Goal: Transaction & Acquisition: Obtain resource

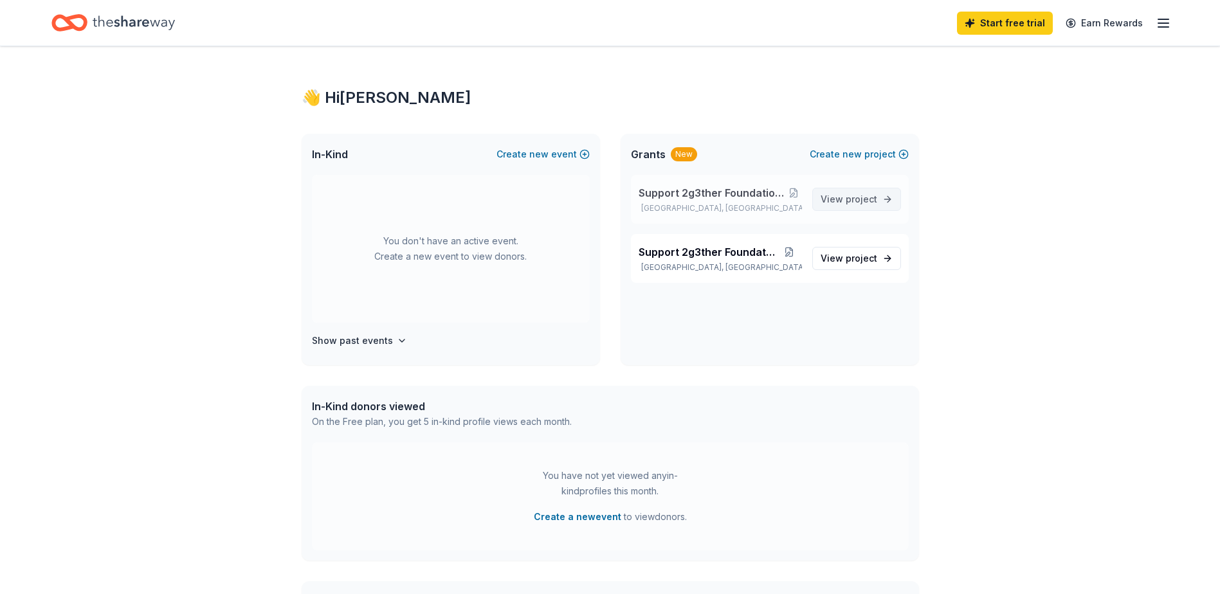
click at [851, 196] on span "project" at bounding box center [861, 199] width 32 height 11
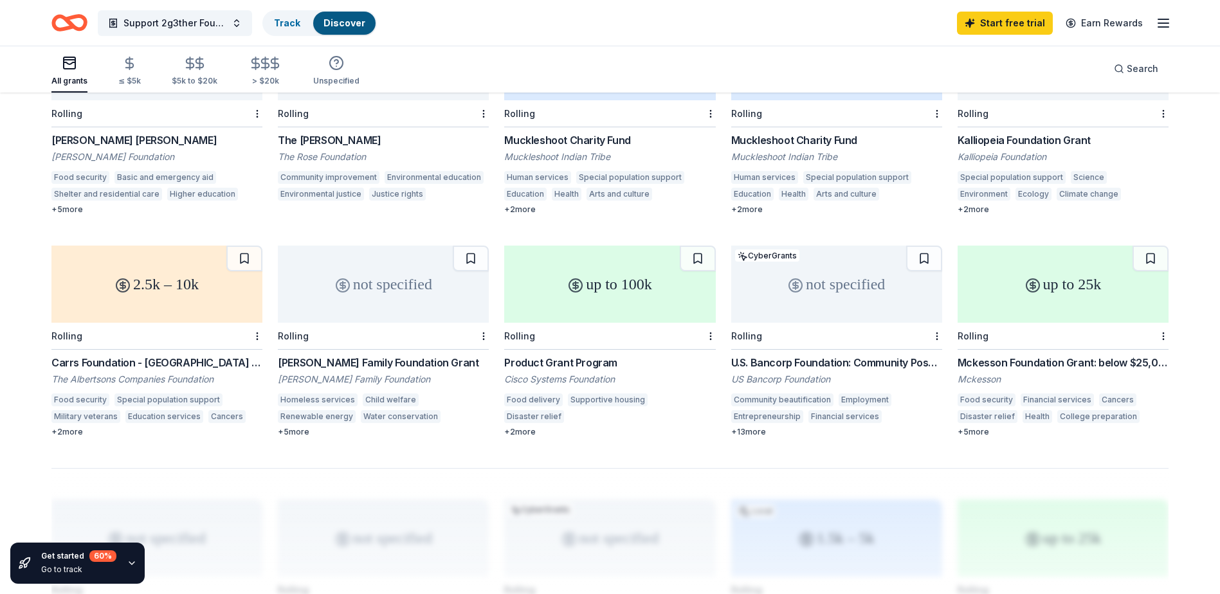
scroll to position [780, 0]
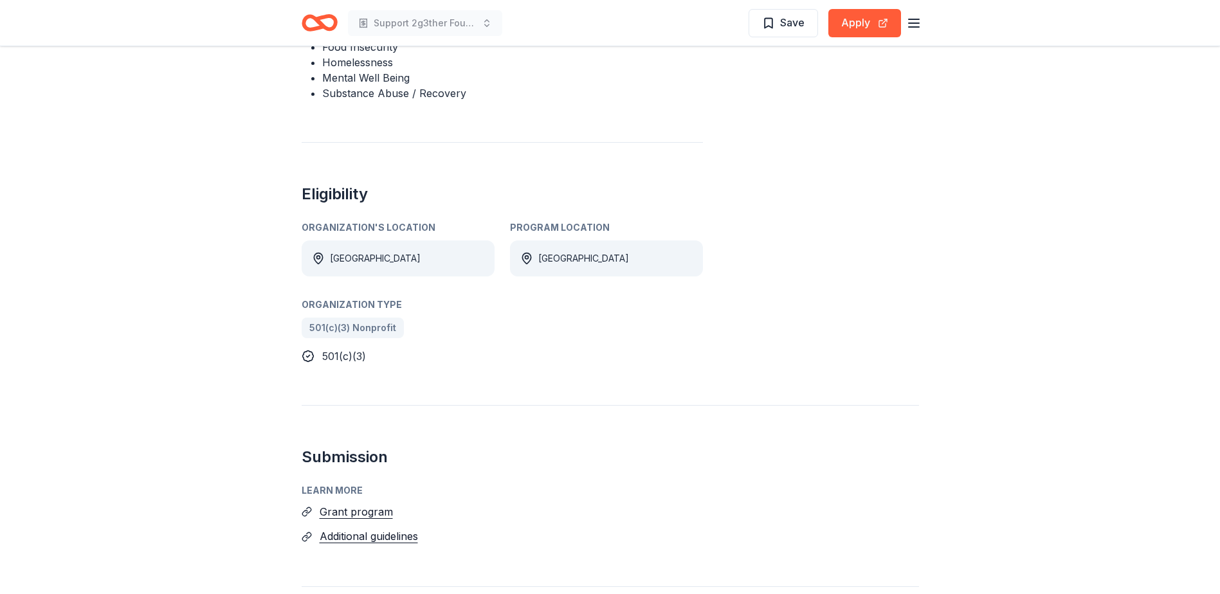
scroll to position [321, 0]
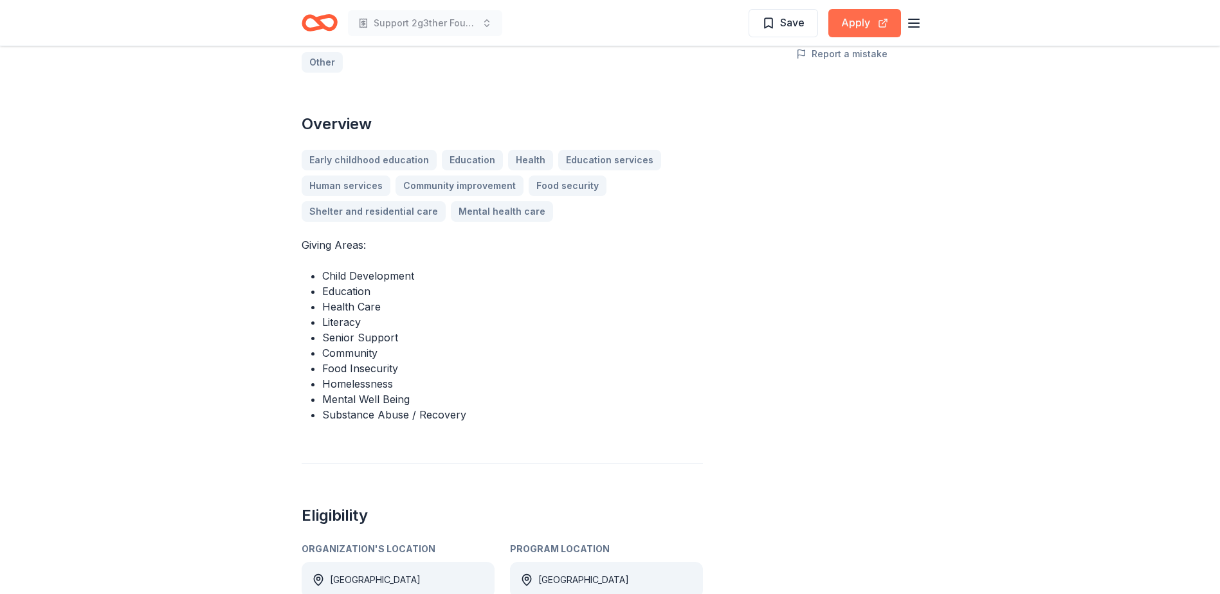
click at [859, 18] on button "Apply" at bounding box center [864, 23] width 73 height 28
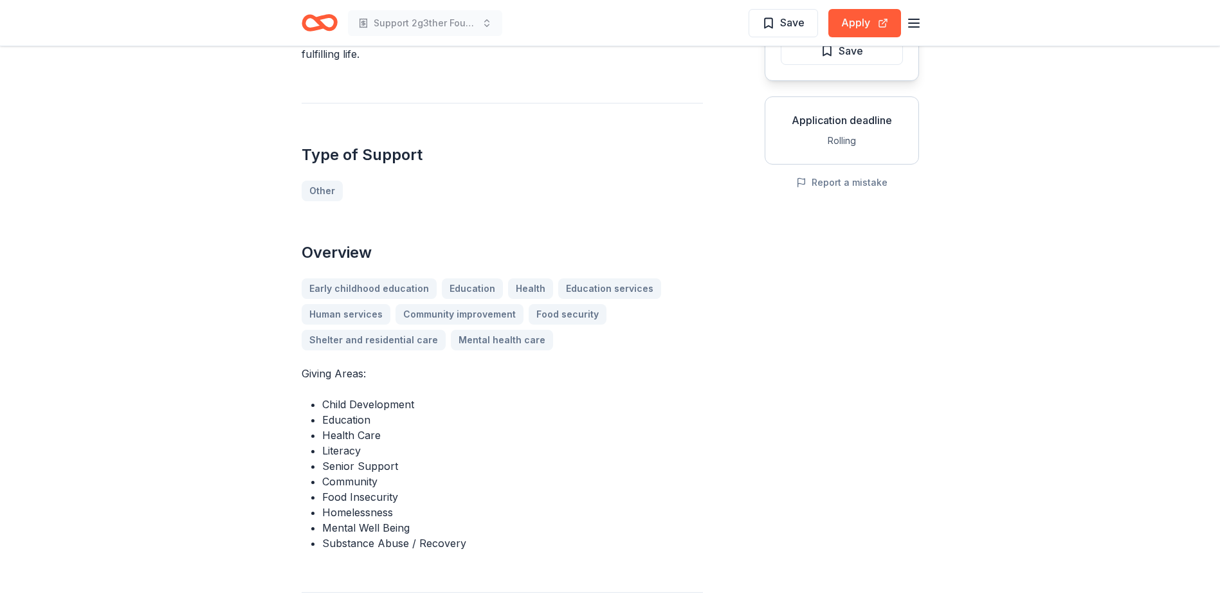
scroll to position [0, 0]
